Goal: Task Accomplishment & Management: Manage account settings

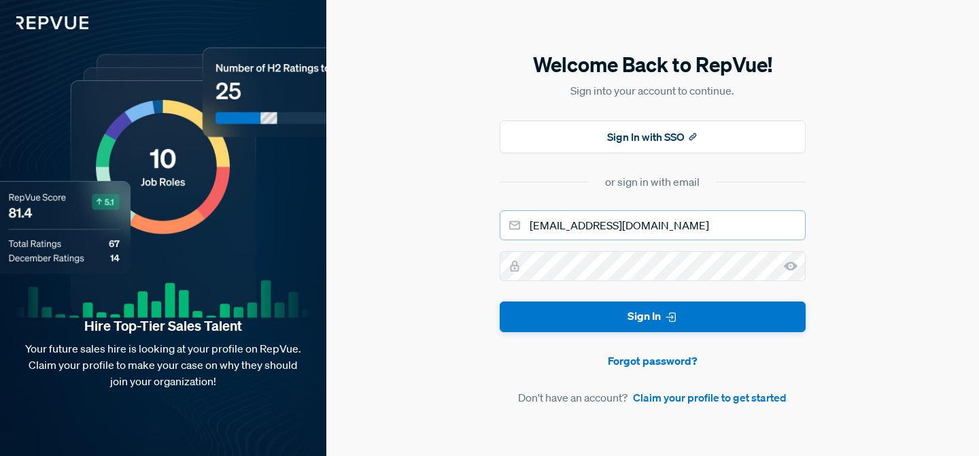
click at [587, 224] on input "[EMAIL_ADDRESS][DOMAIN_NAME]" at bounding box center [653, 225] width 306 height 30
type input "[EMAIL_ADDRESS][DOMAIN_NAME]"
click at [500, 301] on button "Sign In" at bounding box center [653, 316] width 306 height 31
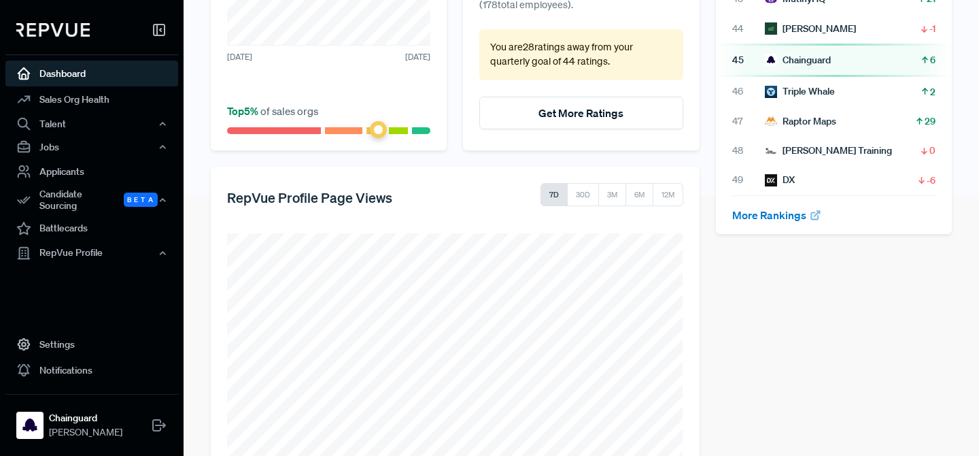
scroll to position [302, 0]
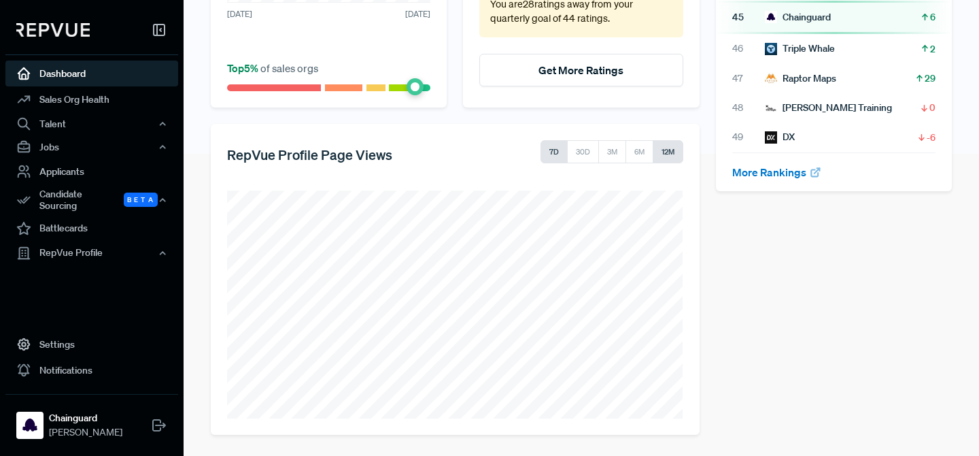
click at [665, 147] on button "12M" at bounding box center [668, 151] width 31 height 23
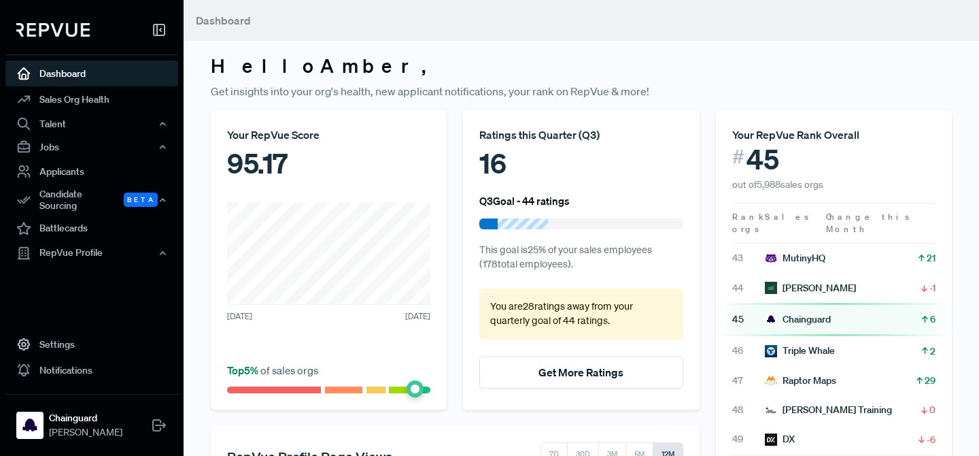
scroll to position [4, 0]
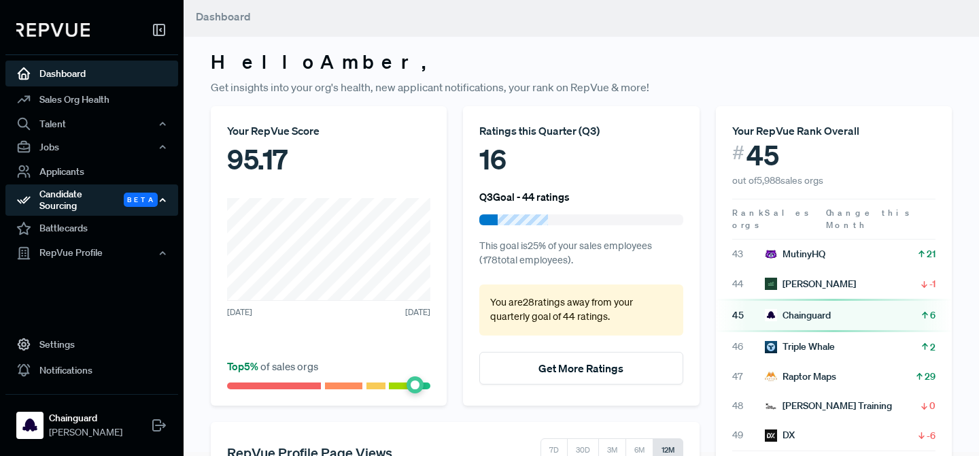
click at [58, 199] on div "Candidate Sourcing Beta" at bounding box center [91, 199] width 173 height 31
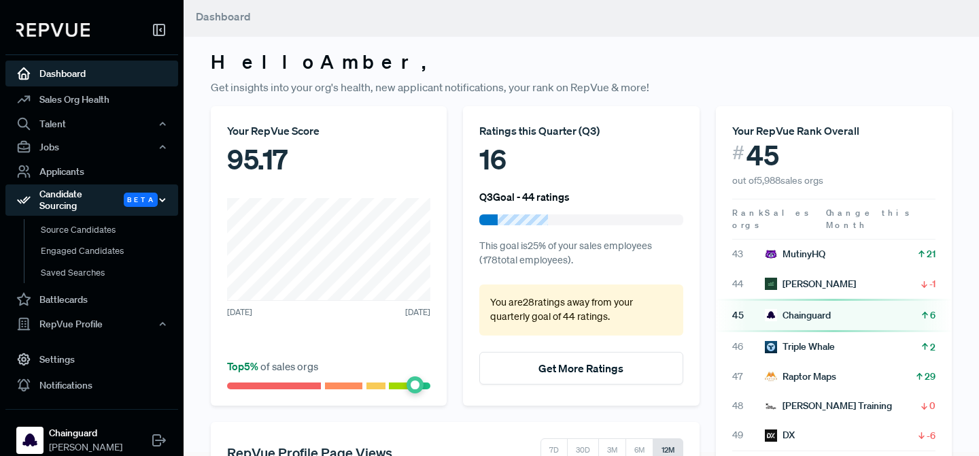
click at [103, 196] on div "Candidate Sourcing Beta" at bounding box center [91, 199] width 173 height 31
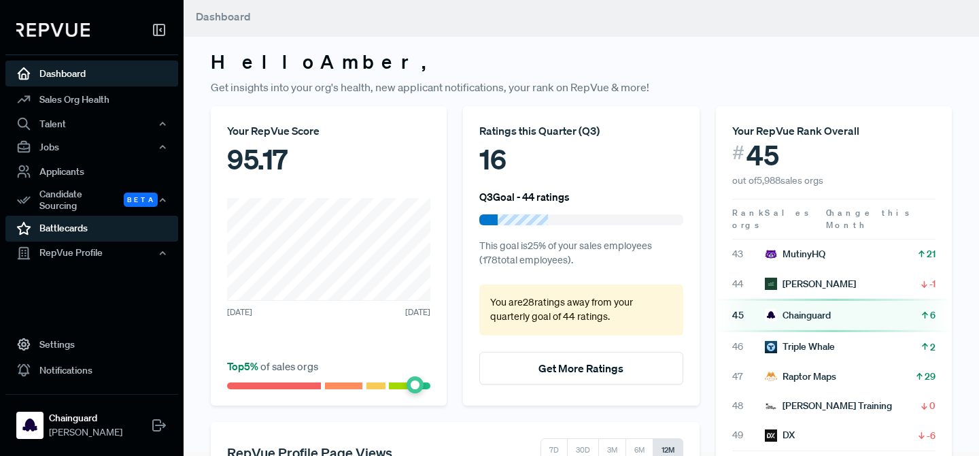
click at [96, 225] on link "Battlecards" at bounding box center [91, 229] width 173 height 26
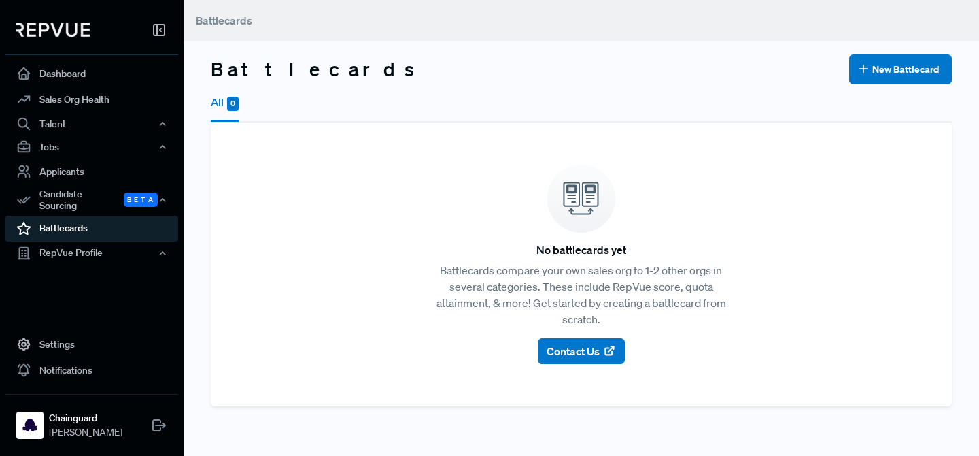
drag, startPoint x: 423, startPoint y: 321, endPoint x: 337, endPoint y: 256, distance: 107.3
click at [339, 271] on article "No battlecards yet Battlecards compare your own sales org to 1-2 other orgs in …" at bounding box center [581, 264] width 709 height 251
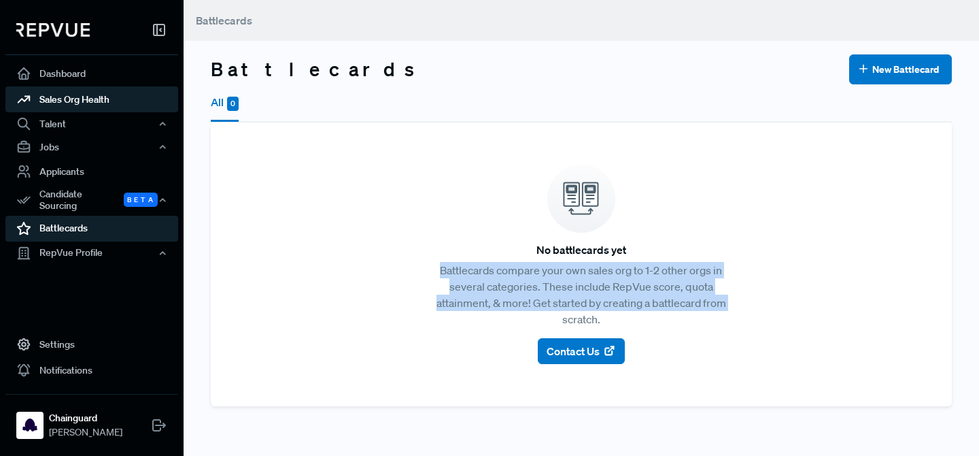
click at [118, 97] on link "Sales Org Health" at bounding box center [91, 99] width 173 height 26
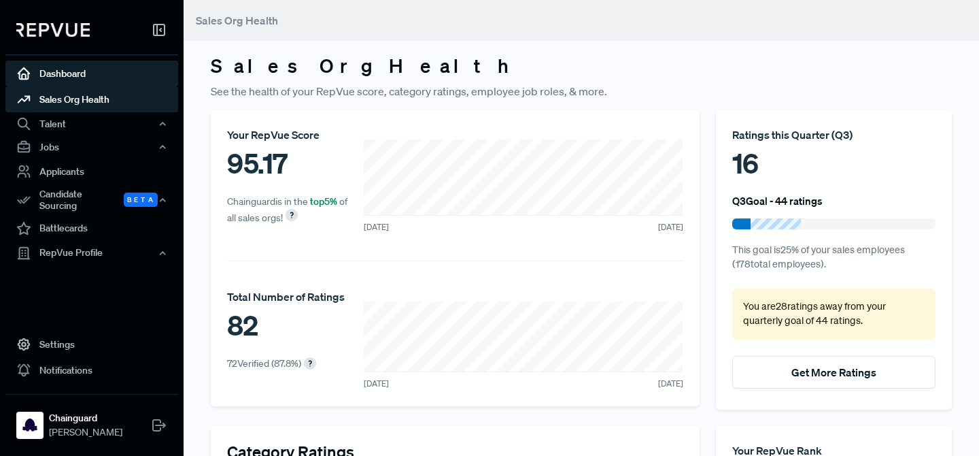
click at [80, 73] on link "Dashboard" at bounding box center [91, 74] width 173 height 26
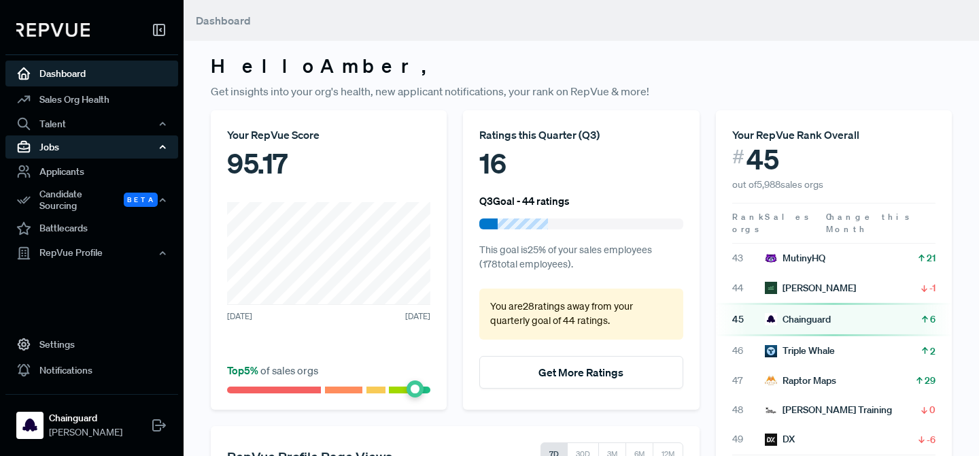
click at [58, 141] on div "Jobs" at bounding box center [91, 146] width 173 height 23
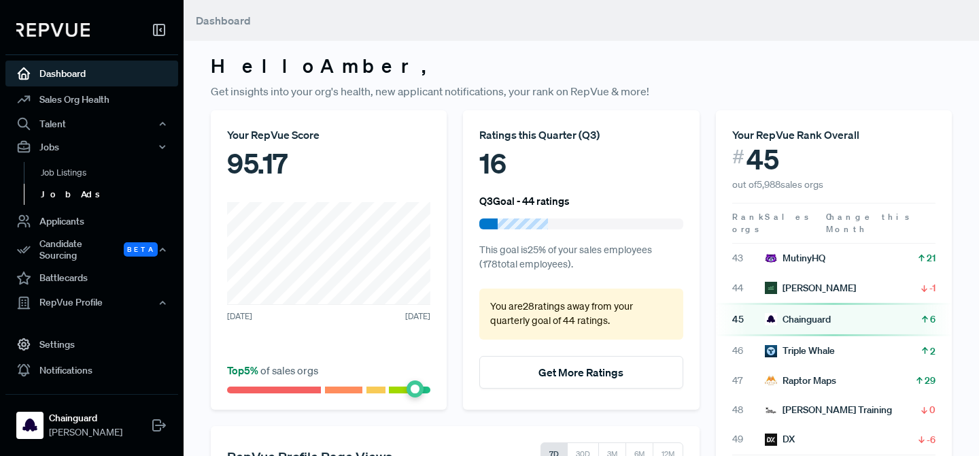
click at [60, 202] on link "Job Ads" at bounding box center [110, 195] width 173 height 22
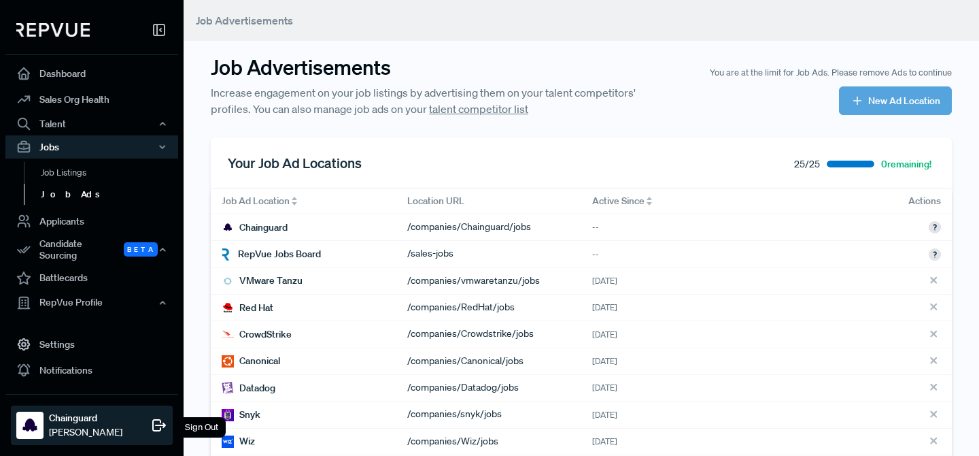
click at [216, 425] on div "Sign Out" at bounding box center [202, 427] width 48 height 20
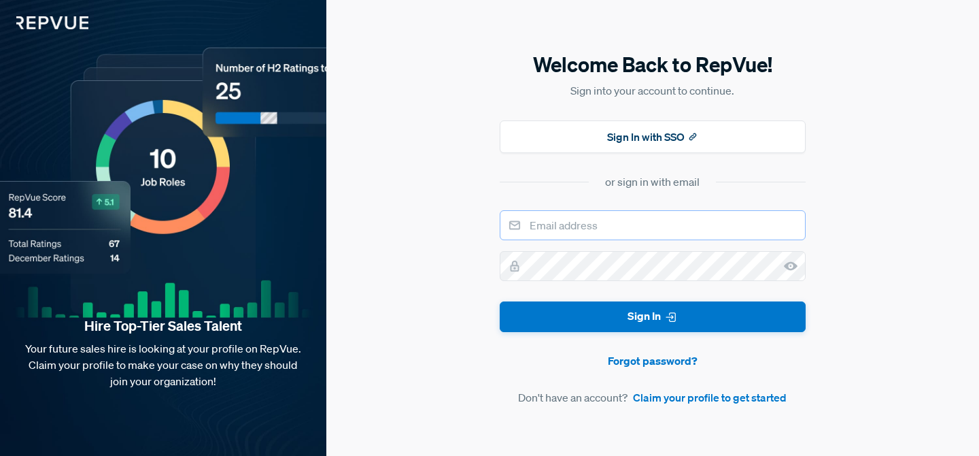
type input "[EMAIL_ADDRESS][DOMAIN_NAME]"
click at [641, 364] on link "Forgot password?" at bounding box center [653, 360] width 306 height 16
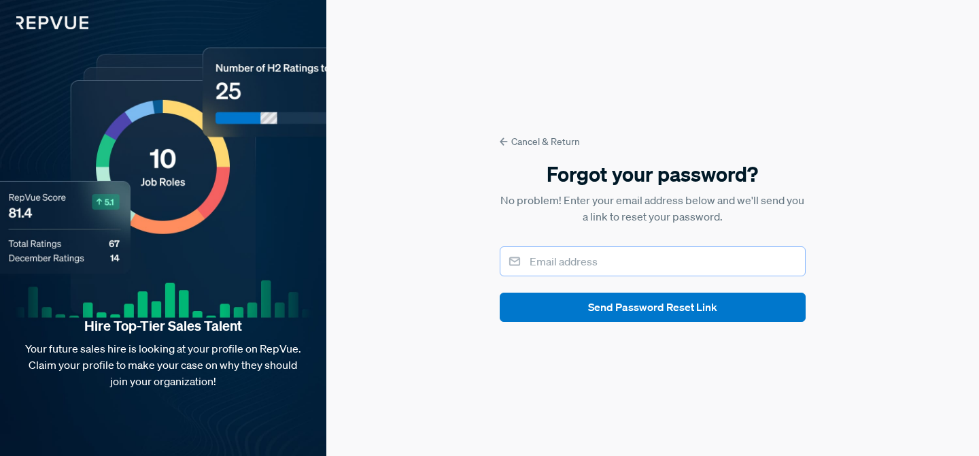
click at [583, 267] on input "email" at bounding box center [653, 261] width 306 height 30
paste input "[PERSON_NAME][EMAIL_ADDRESS][PERSON_NAME][DOMAIN_NAME]"
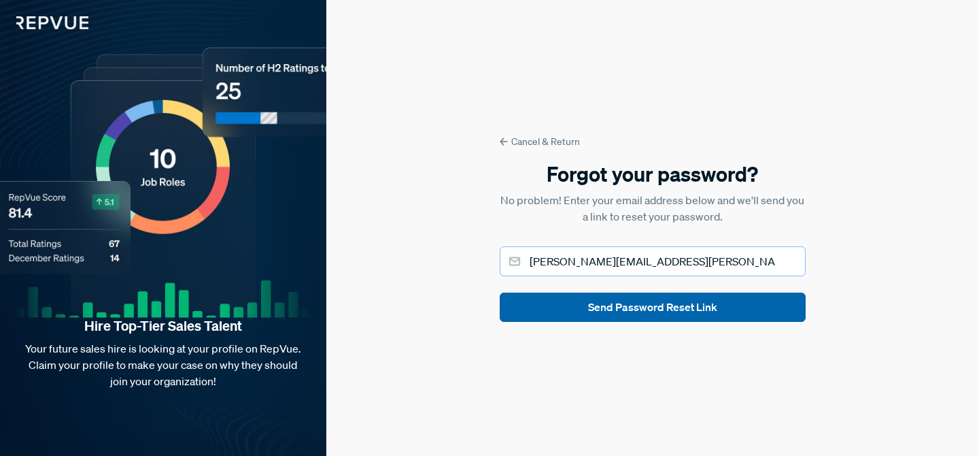
type input "[PERSON_NAME][EMAIL_ADDRESS][PERSON_NAME][DOMAIN_NAME]"
click at [579, 305] on button "Send Password Reset Link" at bounding box center [653, 306] width 306 height 29
